Goal: Information Seeking & Learning: Check status

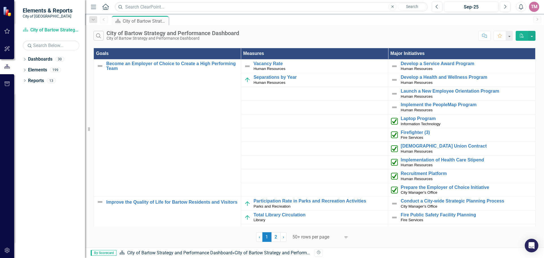
click at [94, 7] on icon "Menu" at bounding box center [93, 7] width 7 height 6
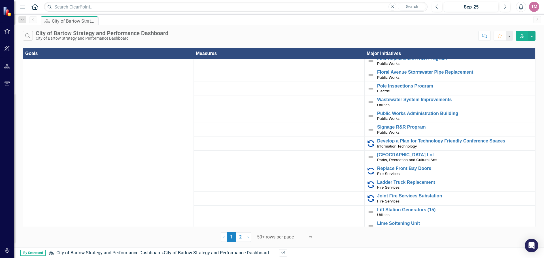
scroll to position [850, 0]
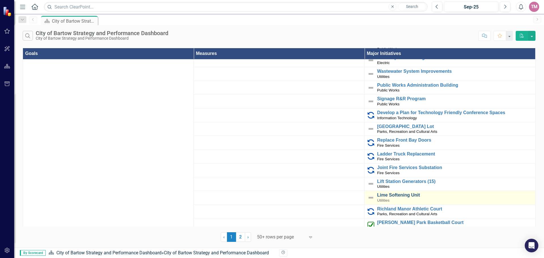
click at [399, 193] on link "Lime Softening Unit" at bounding box center [454, 195] width 155 height 5
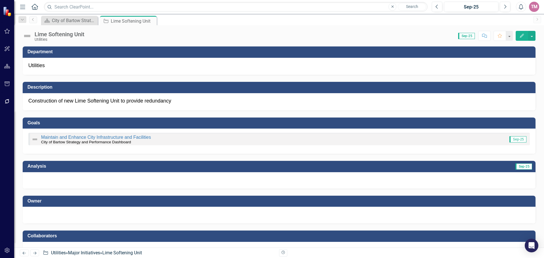
click at [519, 139] on span "Sep-25" at bounding box center [518, 139] width 17 height 6
click at [97, 138] on link "Maintain and Enhance City Infrastructure and Facilities" at bounding box center [96, 137] width 110 height 5
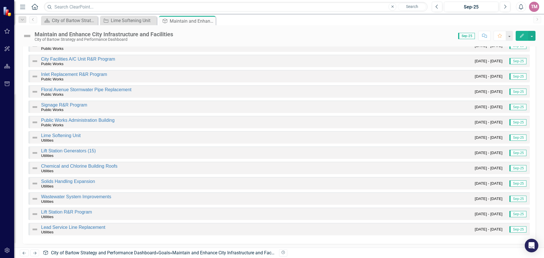
scroll to position [1002, 0]
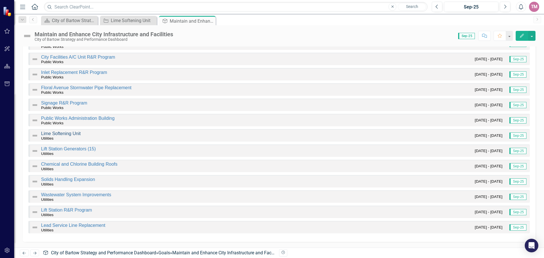
click at [75, 133] on link "Lime Softening Unit" at bounding box center [61, 133] width 40 height 5
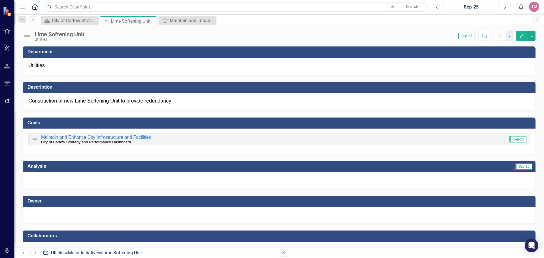
click at [514, 139] on span "Sep-25" at bounding box center [518, 139] width 17 height 6
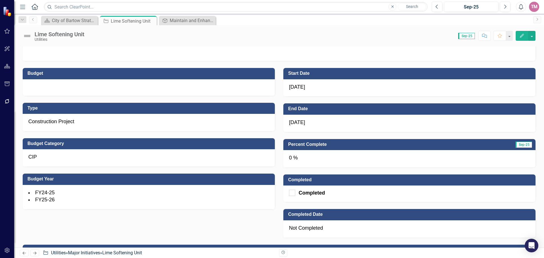
scroll to position [198, 0]
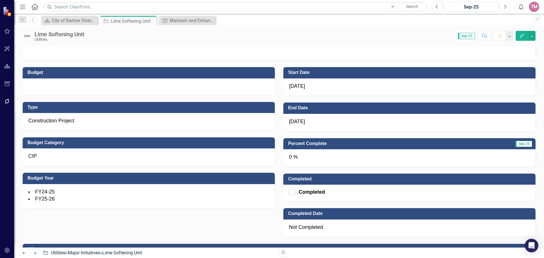
click at [516, 146] on span "Sep-25" at bounding box center [524, 144] width 17 height 6
click at [353, 154] on div "0 %" at bounding box center [409, 157] width 252 height 17
click at [307, 156] on div "0 %" at bounding box center [409, 157] width 252 height 17
click at [290, 156] on div "0 %" at bounding box center [409, 157] width 252 height 17
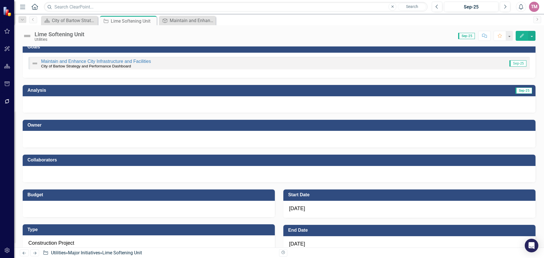
scroll to position [0, 0]
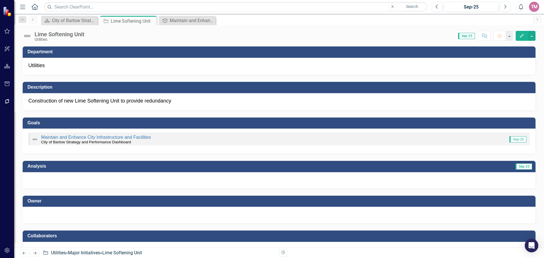
click at [35, 4] on icon "Home" at bounding box center [34, 7] width 7 height 6
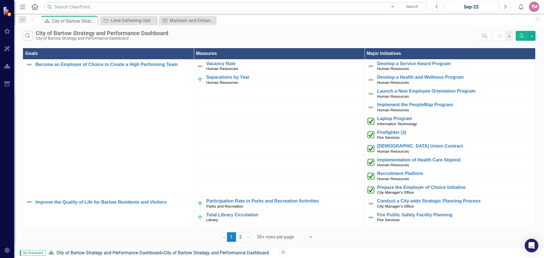
click at [23, 10] on icon "Menu" at bounding box center [22, 7] width 7 height 6
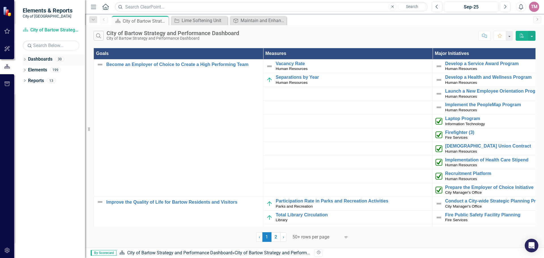
click at [26, 60] on icon "Dropdown" at bounding box center [25, 59] width 4 height 3
click at [37, 70] on link "City of Bartow Strategy and Performance Dashboard" at bounding box center [58, 70] width 54 height 7
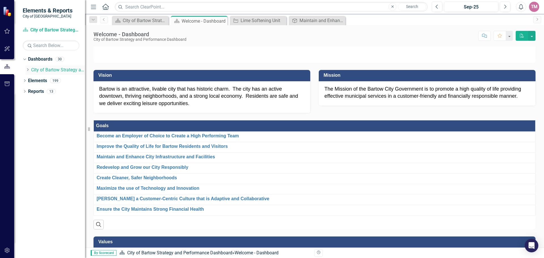
click at [29, 70] on icon "Dropdown" at bounding box center [28, 69] width 4 height 3
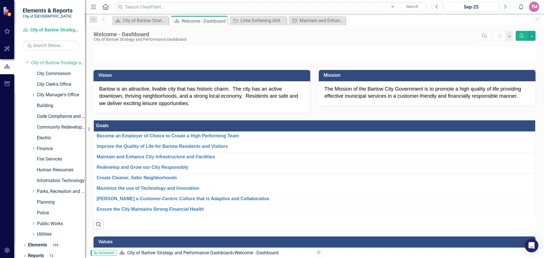
scroll to position [11, 0]
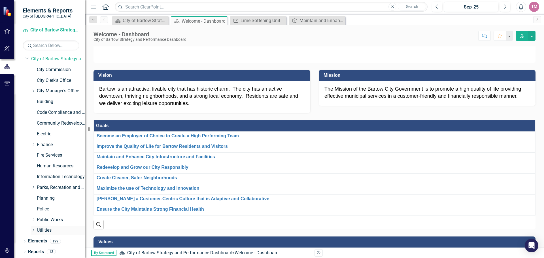
click at [49, 230] on link "Utilities" at bounding box center [61, 230] width 48 height 7
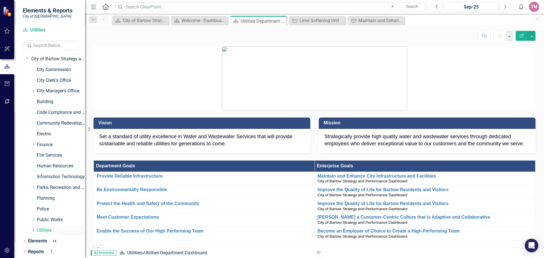
click at [34, 230] on icon at bounding box center [33, 230] width 1 height 3
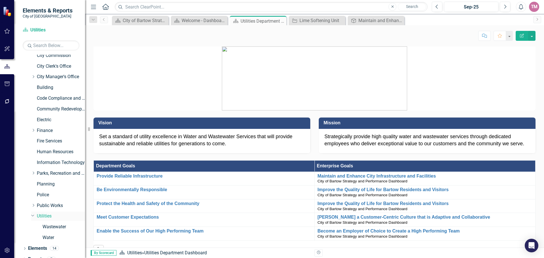
scroll to position [33, 0]
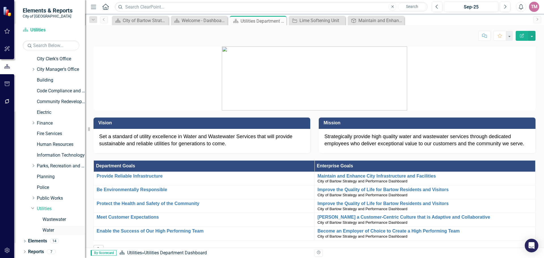
click at [47, 231] on link "Water" at bounding box center [64, 230] width 43 height 7
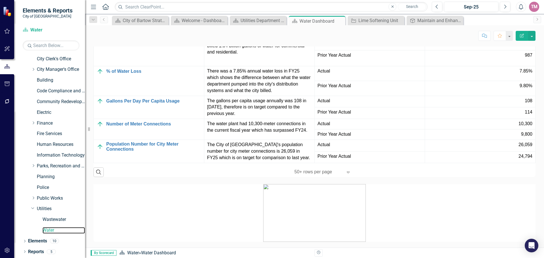
scroll to position [514, 0]
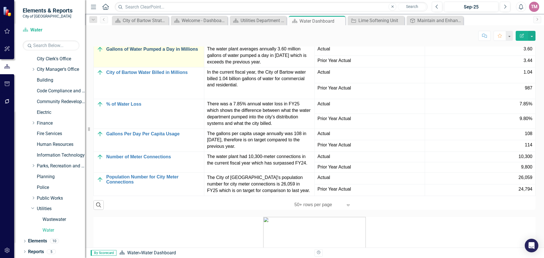
click at [177, 52] on link "Gallons of Water Pumped a Day in Millions" at bounding box center [153, 49] width 95 height 5
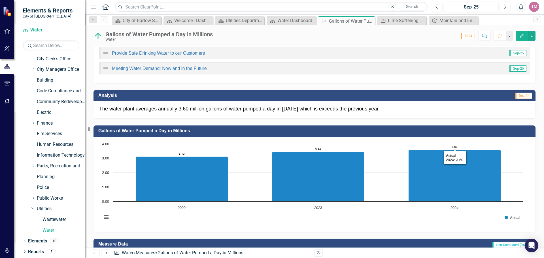
scroll to position [43, 0]
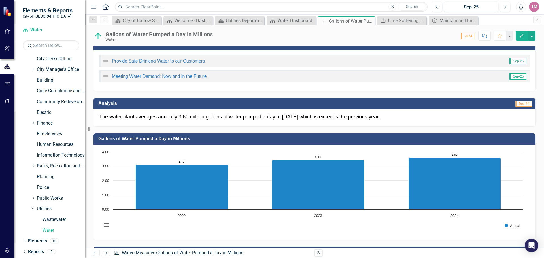
click at [519, 105] on span "Dec-24" at bounding box center [524, 104] width 17 height 6
click at [516, 102] on span "Dec-24" at bounding box center [524, 104] width 17 height 6
click at [468, 37] on span "2024" at bounding box center [468, 36] width 14 height 6
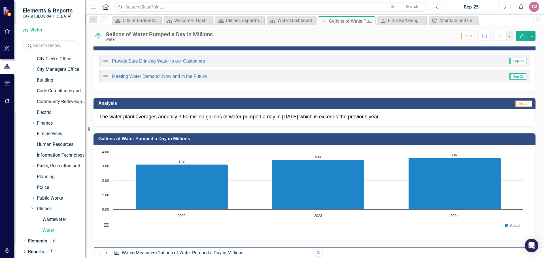
click at [467, 37] on span "2024" at bounding box center [468, 36] width 14 height 6
click at [516, 103] on span "Dec-24" at bounding box center [524, 104] width 17 height 6
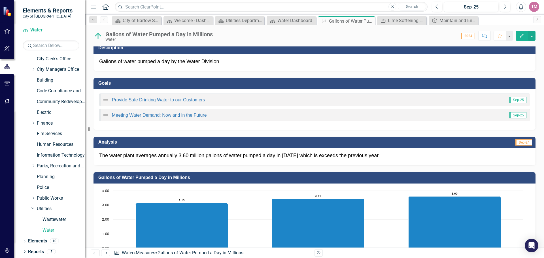
scroll to position [0, 0]
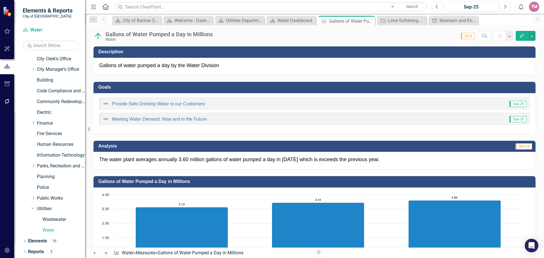
click at [457, 35] on div "Score: 0.00 2024 Completed Comment Favorite Edit" at bounding box center [376, 36] width 320 height 10
click at [463, 35] on span "2024" at bounding box center [468, 36] width 14 height 6
click at [306, 22] on div "Water Dashboard" at bounding box center [292, 20] width 30 height 7
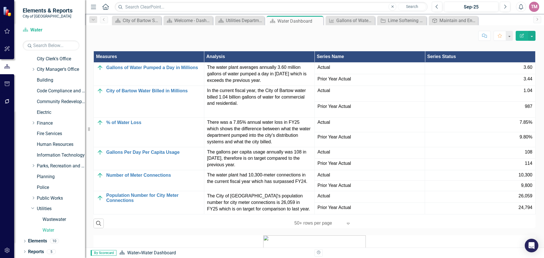
scroll to position [542, 0]
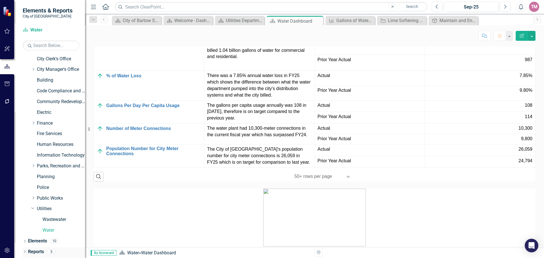
click at [26, 253] on icon "Dropdown" at bounding box center [25, 252] width 4 height 3
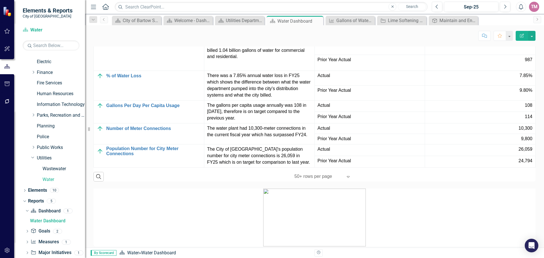
scroll to position [93, 0]
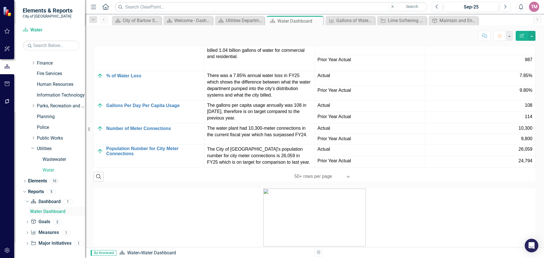
click at [34, 211] on div "Water Dashboard" at bounding box center [57, 211] width 55 height 5
click at [43, 233] on link "Measure Measures" at bounding box center [45, 233] width 28 height 7
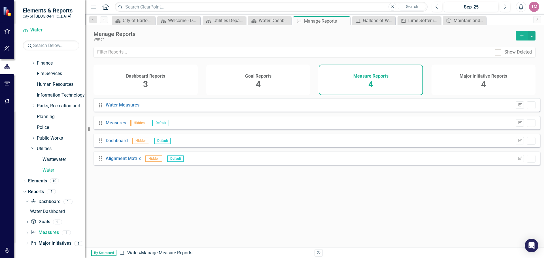
click at [370, 78] on h4 "Measure Reports" at bounding box center [370, 76] width 35 height 5
click at [483, 80] on span "4" at bounding box center [483, 84] width 5 height 10
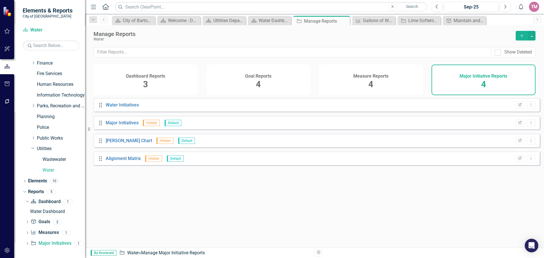
click at [140, 79] on div "Dashboard Reports 3" at bounding box center [146, 80] width 104 height 31
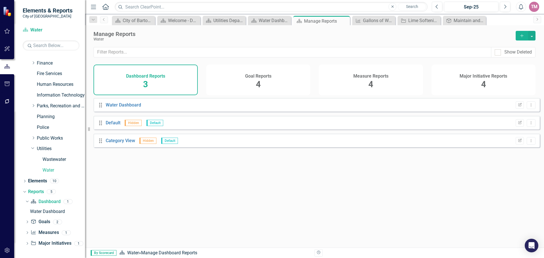
click at [262, 79] on div "Goal Reports 4" at bounding box center [258, 80] width 104 height 31
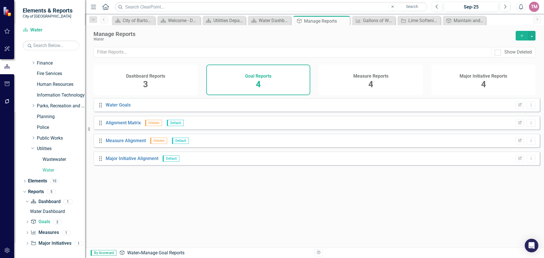
click at [102, 126] on icon "Drag" at bounding box center [100, 123] width 7 height 6
click at [531, 37] on button "button" at bounding box center [531, 36] width 7 height 10
click at [376, 37] on div "Manage Reports" at bounding box center [302, 34] width 417 height 6
click at [60, 244] on link "Major Initiative Major Initiatives" at bounding box center [51, 243] width 41 height 7
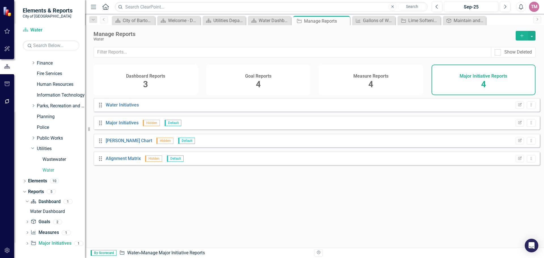
click at [151, 162] on span "Hidden" at bounding box center [153, 159] width 17 height 6
click at [156, 144] on span "Hidden" at bounding box center [164, 141] width 17 height 6
click at [146, 126] on span "Hidden" at bounding box center [151, 123] width 17 height 6
click at [133, 126] on link "Major Initiatives" at bounding box center [122, 122] width 33 height 5
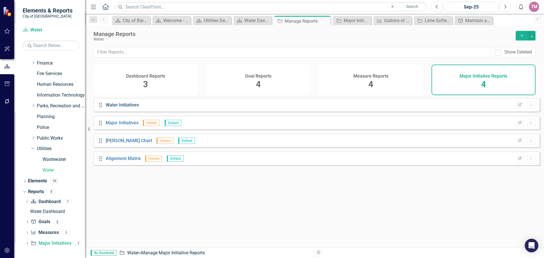
click at [123, 108] on link "Water Initiatives" at bounding box center [122, 104] width 33 height 5
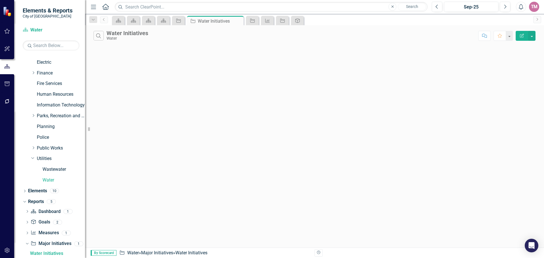
scroll to position [93, 0]
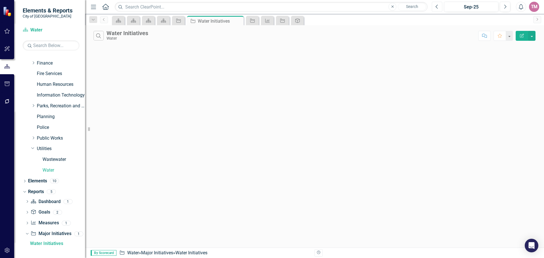
click at [438, 8] on icon "Previous" at bounding box center [437, 6] width 3 height 5
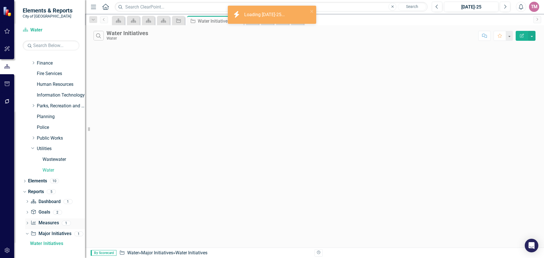
click at [51, 222] on link "Measure Measures" at bounding box center [45, 223] width 28 height 7
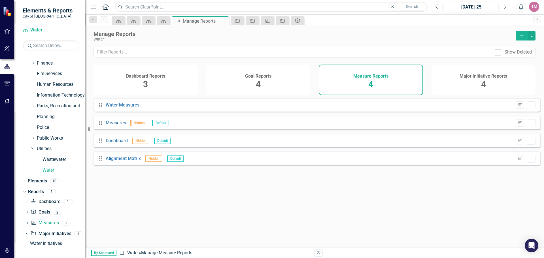
click at [505, 6] on icon "Next" at bounding box center [505, 6] width 3 height 5
click at [438, 7] on icon "Previous" at bounding box center [437, 6] width 3 height 5
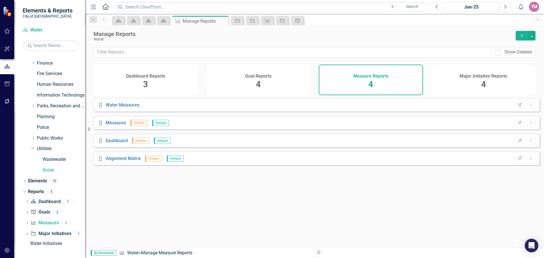
click at [438, 7] on icon "Previous" at bounding box center [437, 6] width 3 height 5
click at [516, 109] on button "Edit Report" at bounding box center [520, 104] width 8 height 7
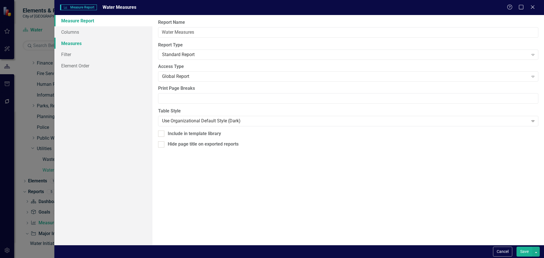
click at [72, 44] on link "Measures" at bounding box center [103, 43] width 98 height 11
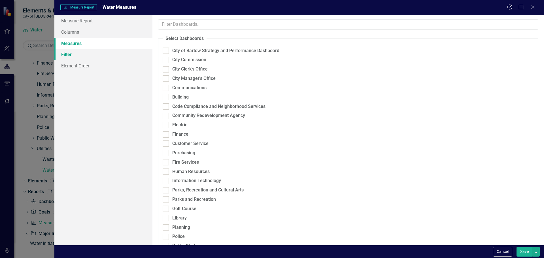
click at [67, 54] on link "Filter" at bounding box center [103, 54] width 98 height 11
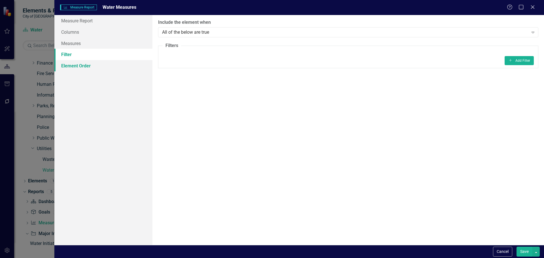
click at [72, 65] on link "Element Order" at bounding box center [103, 65] width 98 height 11
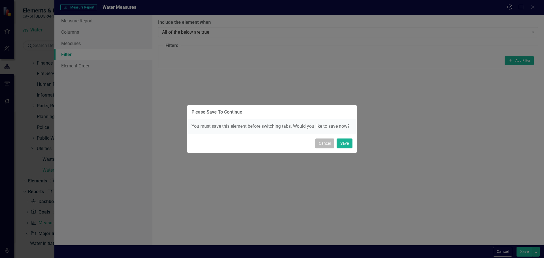
click at [328, 143] on button "Cancel" at bounding box center [324, 144] width 19 height 10
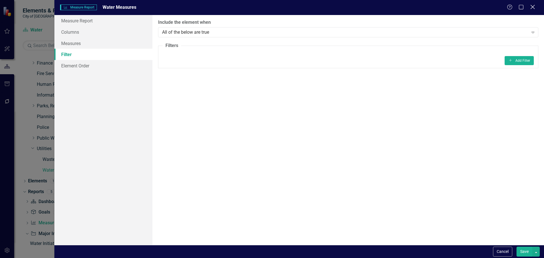
click at [533, 7] on icon at bounding box center [533, 7] width 4 height 4
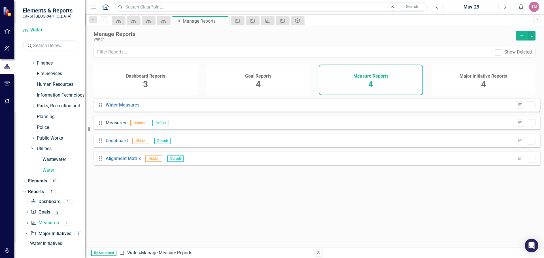
click at [118, 126] on link "Measures" at bounding box center [116, 122] width 20 height 5
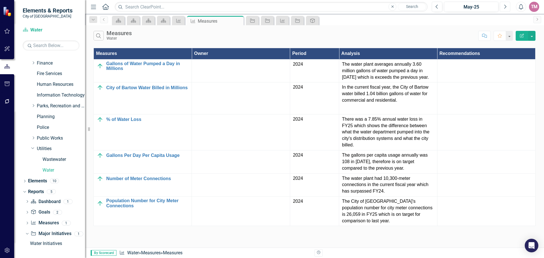
click at [504, 7] on icon "Next" at bounding box center [505, 6] width 3 height 5
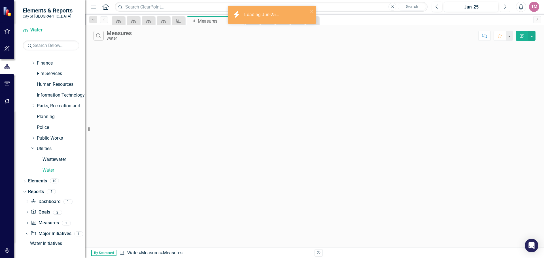
click at [504, 7] on icon "Next" at bounding box center [505, 6] width 3 height 5
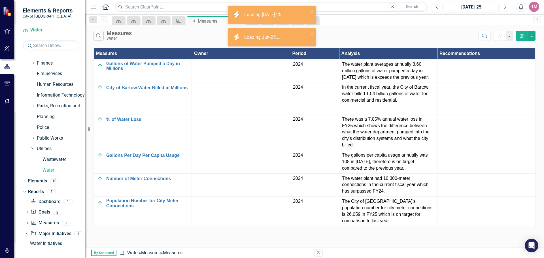
click at [504, 7] on icon "Next" at bounding box center [505, 6] width 3 height 5
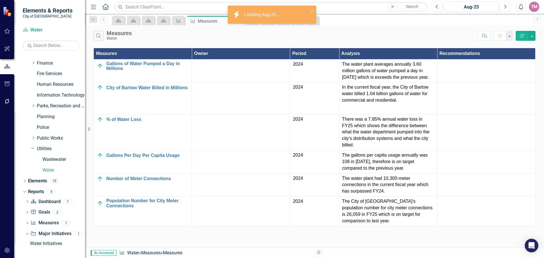
click at [504, 7] on icon "Next" at bounding box center [505, 6] width 3 height 5
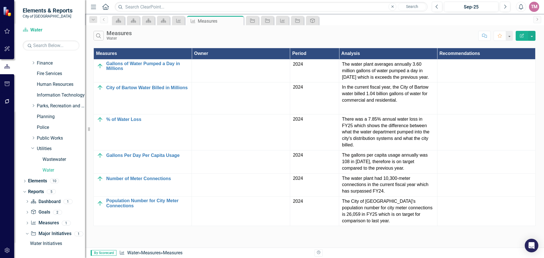
click at [318, 76] on td "2024" at bounding box center [314, 70] width 49 height 23
click at [468, 7] on div "Sep-25" at bounding box center [471, 7] width 50 height 7
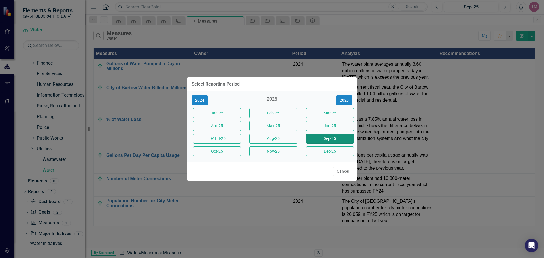
click at [332, 137] on button "Sep-25" at bounding box center [330, 139] width 48 height 10
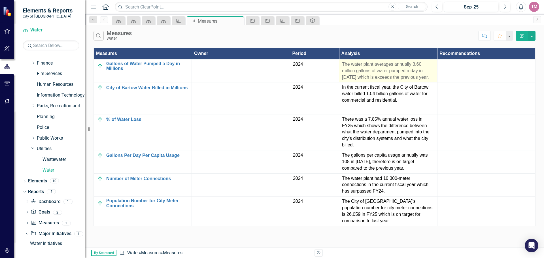
click at [394, 71] on p "The water plant averages annually 3.60 million gallons of water pumped a day in…" at bounding box center [388, 71] width 92 height 20
click at [417, 77] on p "The water plant averages annually 3.60 million gallons of water pumped a day in…" at bounding box center [388, 71] width 92 height 20
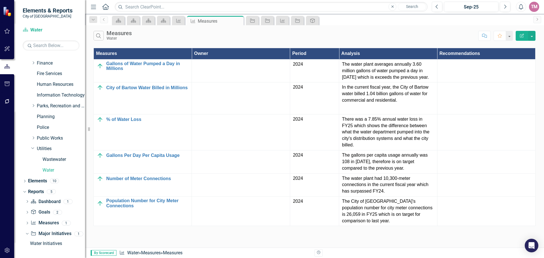
click at [523, 34] on icon "button" at bounding box center [522, 36] width 4 height 4
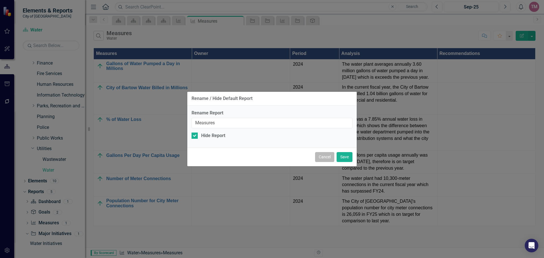
click at [321, 156] on button "Cancel" at bounding box center [324, 157] width 19 height 10
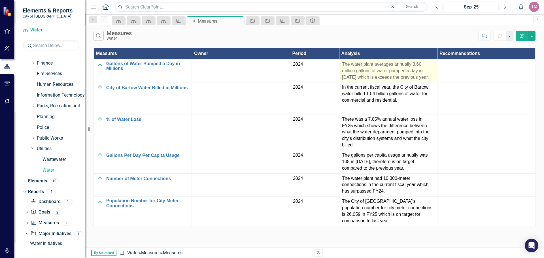
drag, startPoint x: 383, startPoint y: 65, endPoint x: 370, endPoint y: 73, distance: 15.3
click at [370, 73] on p "The water plant averages annually 3.60 million gallons of water pumped a day in…" at bounding box center [388, 71] width 92 height 20
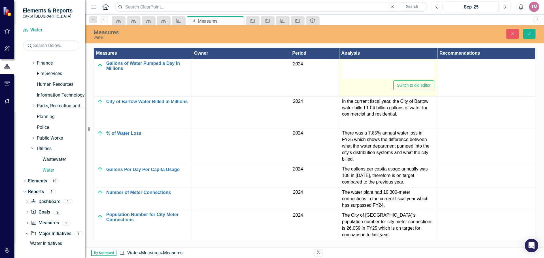
type textarea "<p>The water plant averages annually 3.60 million gallons of water pumped a day…"
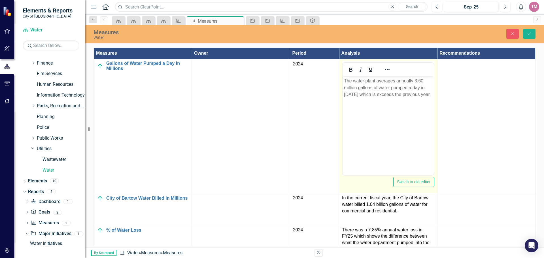
click at [429, 99] on body "The water plant averages annually 3.60 million gallons of water pumped a day in…" at bounding box center [388, 118] width 91 height 85
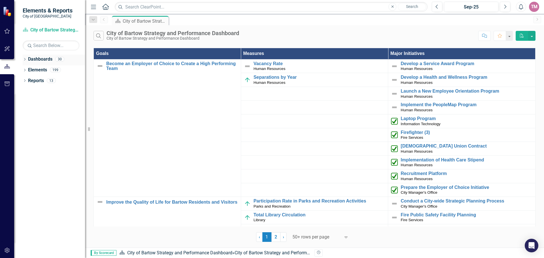
click at [24, 58] on icon "Dropdown" at bounding box center [25, 59] width 4 height 3
click at [29, 70] on icon "Dropdown" at bounding box center [28, 69] width 4 height 3
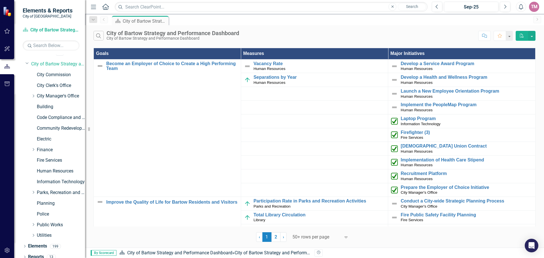
scroll to position [11, 0]
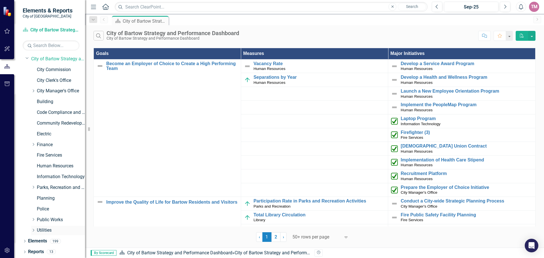
click at [33, 230] on icon "Dropdown" at bounding box center [33, 230] width 4 height 3
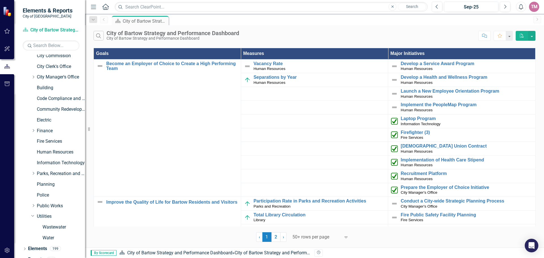
scroll to position [33, 0]
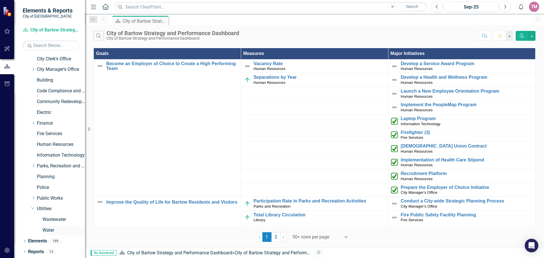
click at [43, 231] on link "Water" at bounding box center [64, 230] width 43 height 7
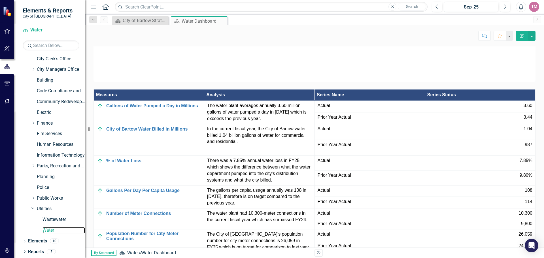
scroll to position [429, 0]
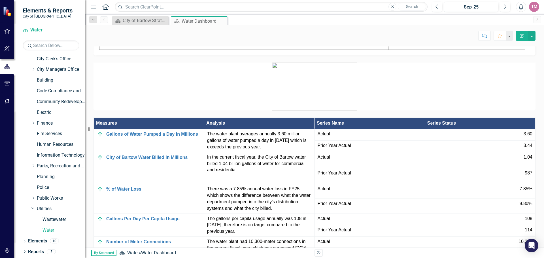
click at [112, 129] on th "Measures" at bounding box center [149, 123] width 111 height 11
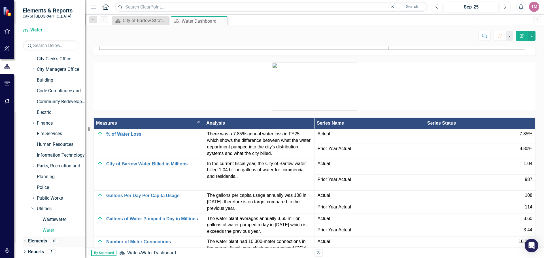
click at [26, 242] on icon "Dropdown" at bounding box center [25, 241] width 4 height 3
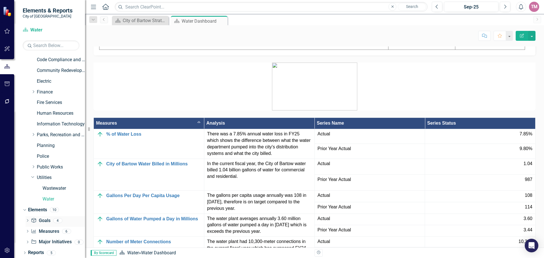
scroll to position [65, 0]
click at [28, 230] on icon "Dropdown" at bounding box center [28, 231] width 4 height 3
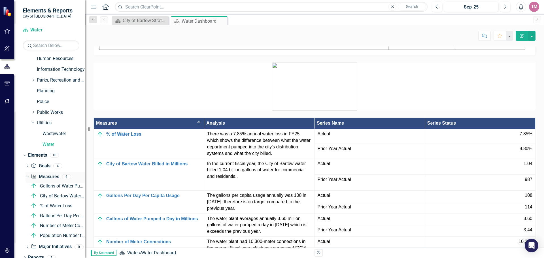
scroll to position [124, 0]
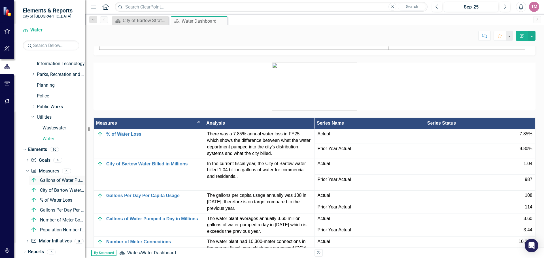
click at [56, 182] on div "Gallons of Water Pumped a Day in Millions" at bounding box center [62, 180] width 45 height 5
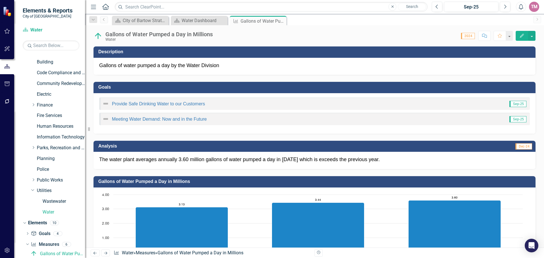
click at [516, 147] on span "Dec-24" at bounding box center [524, 146] width 17 height 6
click at [198, 150] on td "Analysis" at bounding box center [211, 146] width 226 height 9
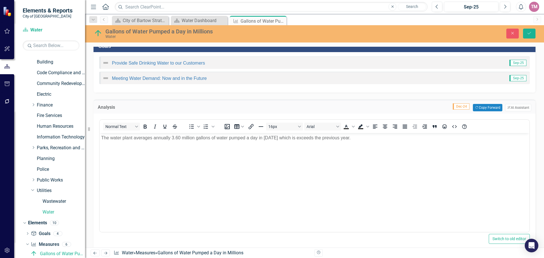
scroll to position [28, 0]
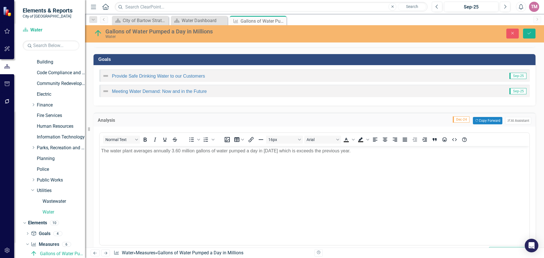
click at [462, 118] on span "Dec-24" at bounding box center [461, 119] width 17 height 6
click at [456, 119] on span "Dec-24" at bounding box center [461, 119] width 17 height 6
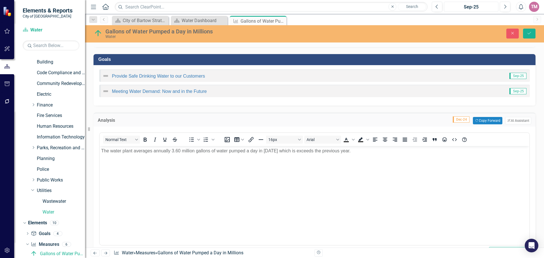
click at [476, 7] on div "Sep-25" at bounding box center [471, 7] width 50 height 7
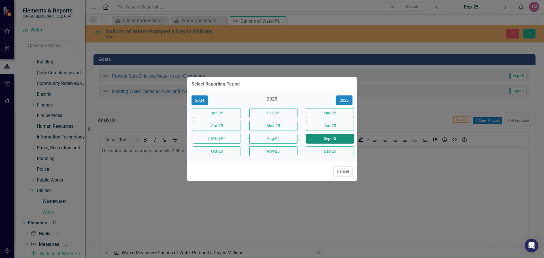
click at [337, 140] on button "Sep-25" at bounding box center [330, 139] width 48 height 10
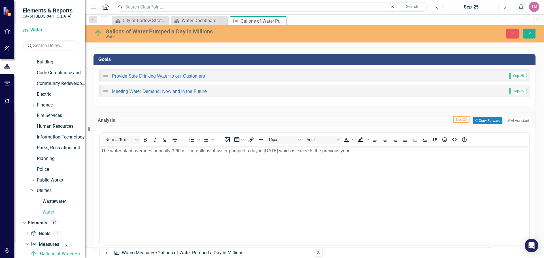
click at [455, 120] on span "Dec-24" at bounding box center [461, 119] width 17 height 6
click at [351, 154] on p "The water plant averages annually 3.60 million gallons of water pumped a day in…" at bounding box center [314, 151] width 427 height 7
click at [456, 120] on span "Dec-24" at bounding box center [461, 119] width 17 height 6
click at [406, 119] on td "Dec-24 Copy Forward Copy Forward ClearPoint AI AI Assistant" at bounding box center [353, 120] width 355 height 7
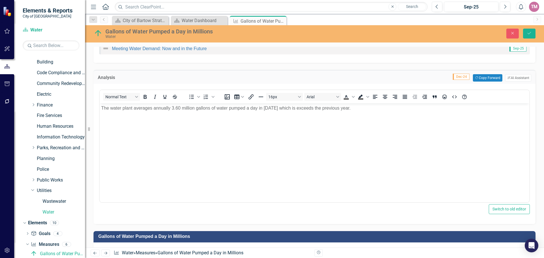
scroll to position [57, 0]
